Goal: Find specific page/section: Find specific page/section

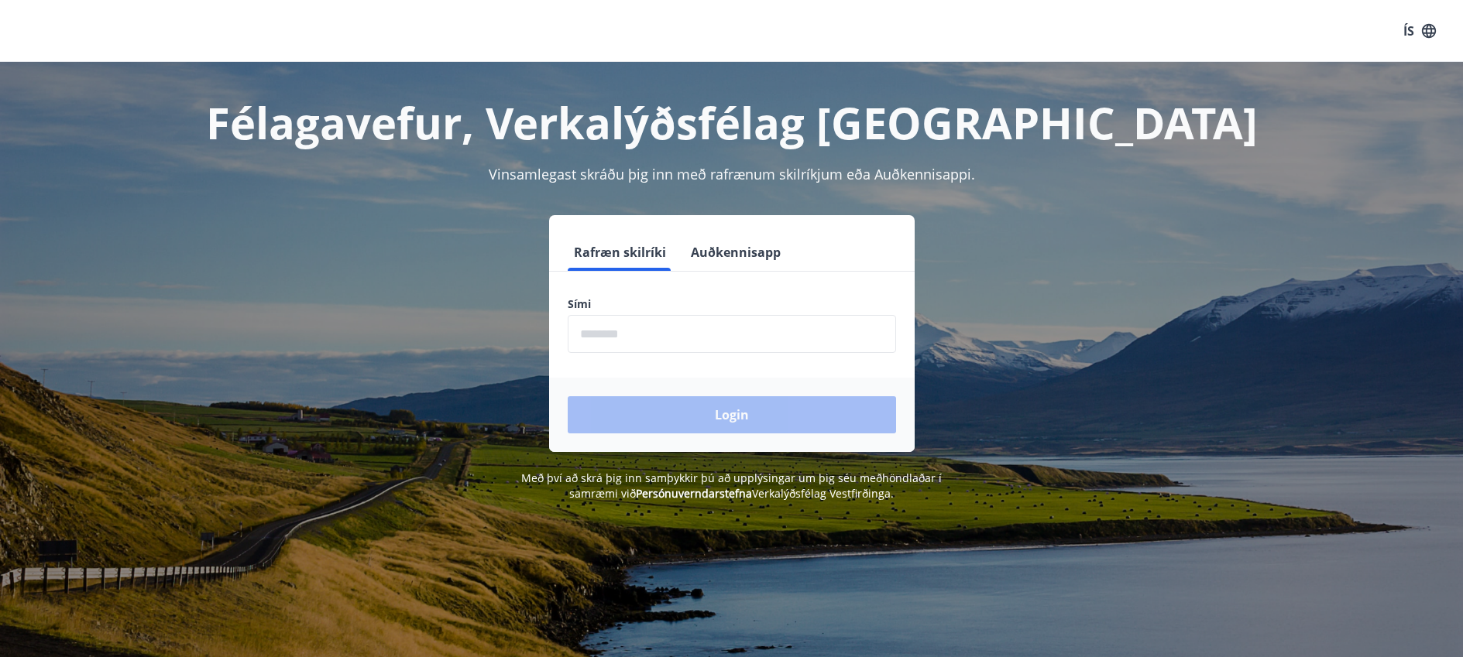
click at [604, 294] on form "Rafræn skilríki Auðkennisapp Sími ​ Login" at bounding box center [731, 343] width 365 height 218
click at [588, 269] on span at bounding box center [619, 269] width 103 height 3
click at [592, 257] on button "Rafræn skilríki" at bounding box center [620, 252] width 105 height 37
click at [591, 269] on span at bounding box center [619, 269] width 103 height 3
click at [585, 327] on input "phone" at bounding box center [732, 334] width 328 height 38
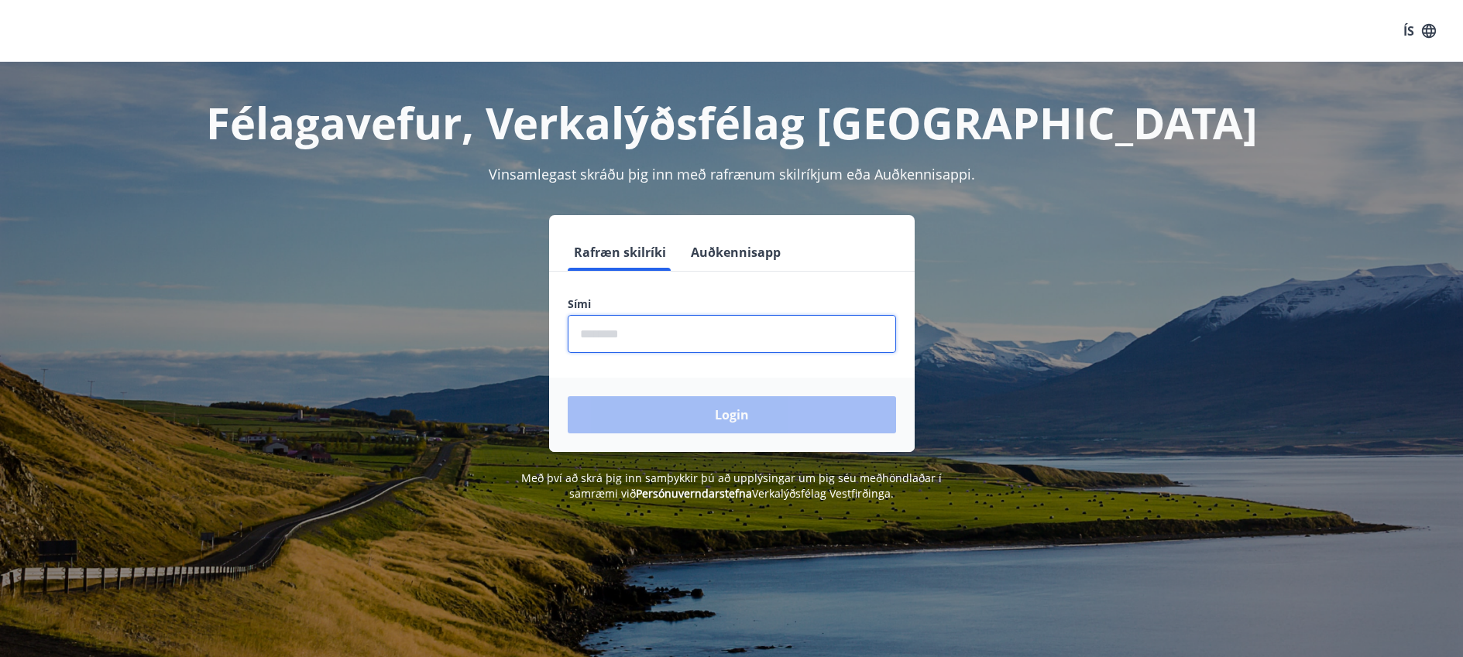
type input "********"
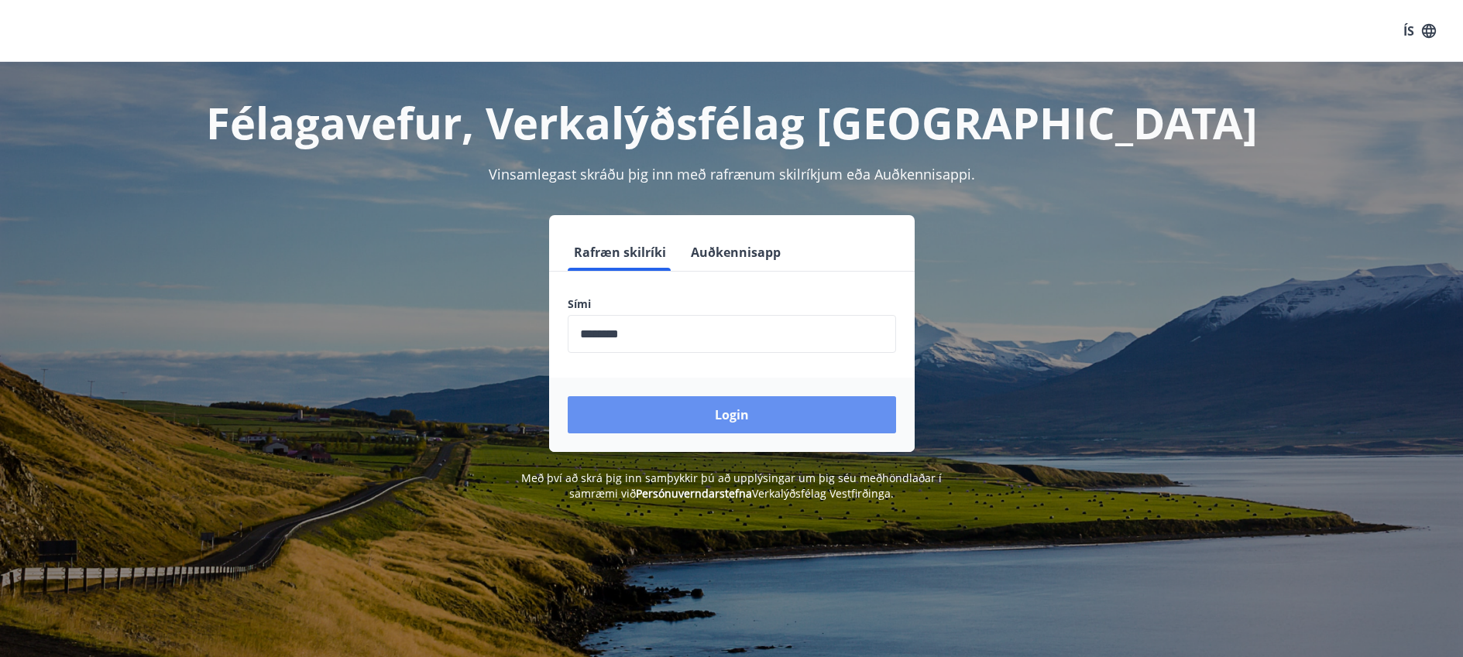
click at [701, 411] on button "Login" at bounding box center [732, 414] width 328 height 37
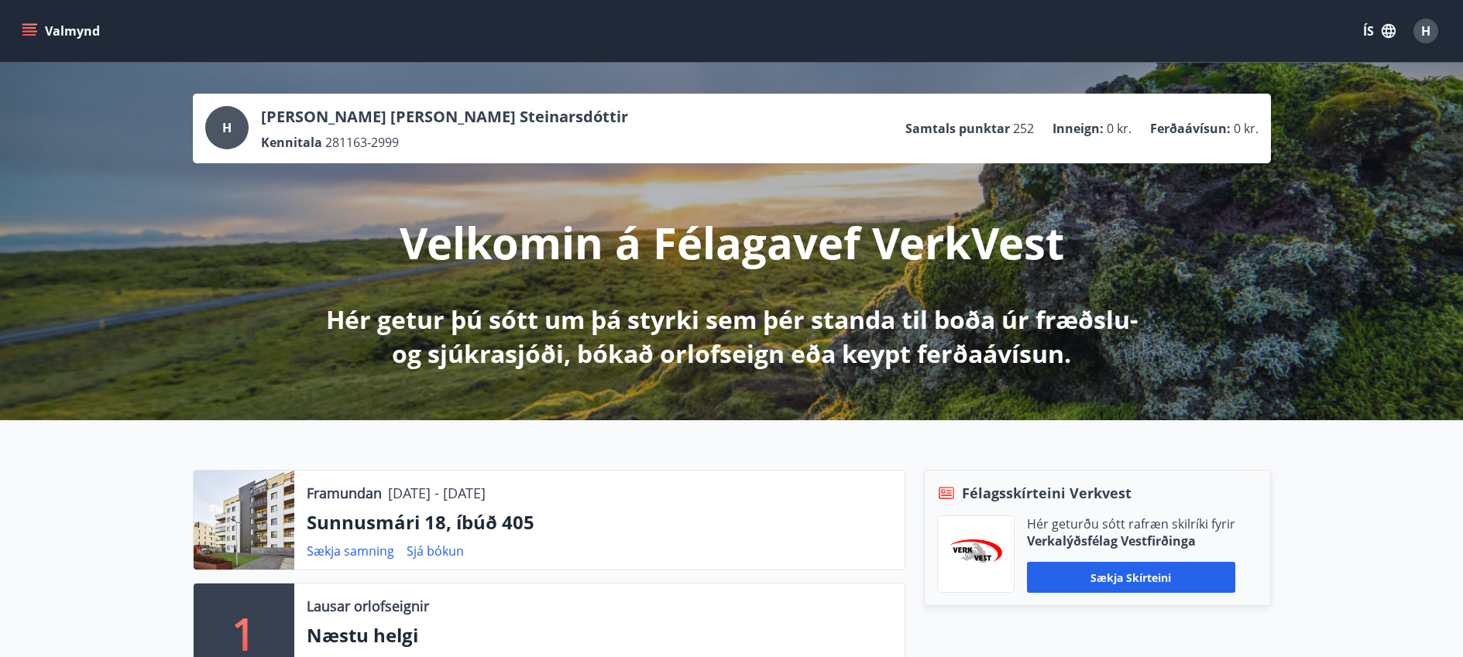
click at [26, 26] on icon "menu" at bounding box center [29, 30] width 15 height 15
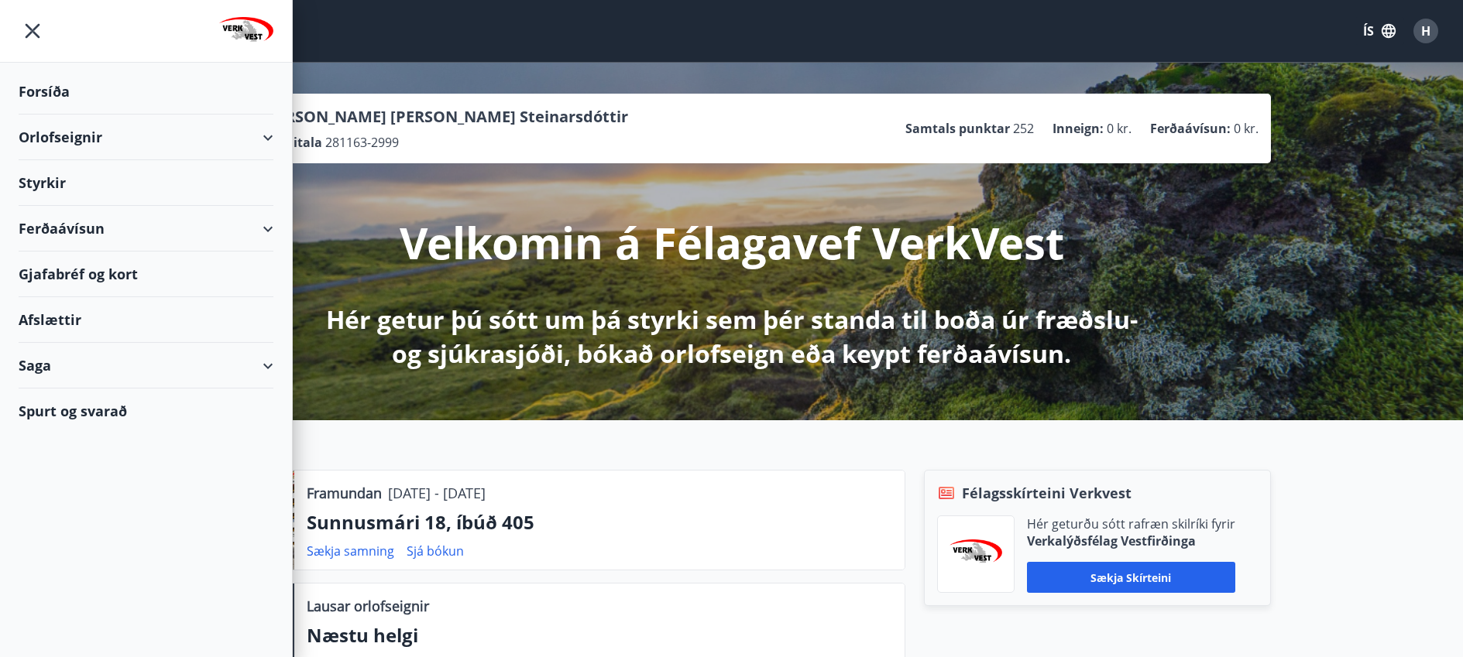
click at [26, 269] on div "Gjafabréf og kort" at bounding box center [146, 275] width 255 height 46
